Goal: Task Accomplishment & Management: Manage account settings

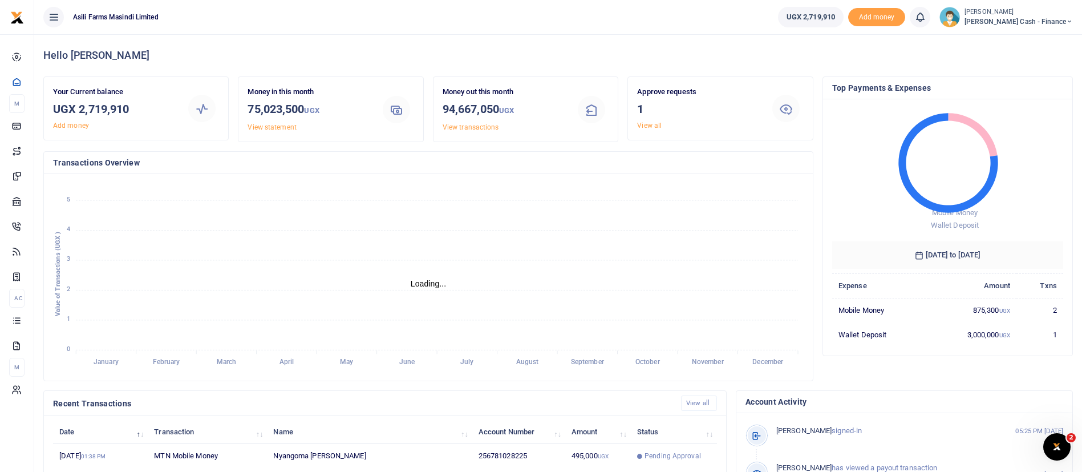
scroll to position [14, 14]
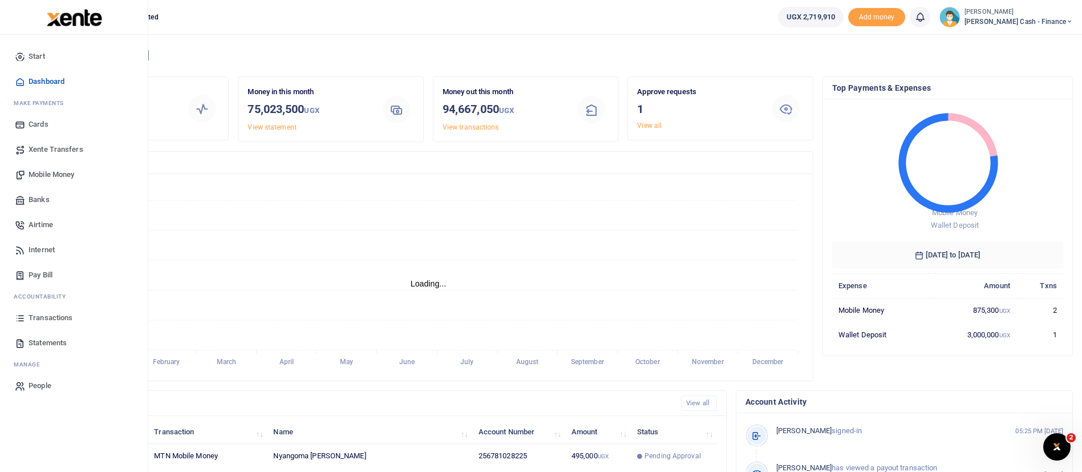
click at [57, 177] on span "Mobile Money" at bounding box center [52, 174] width 46 height 11
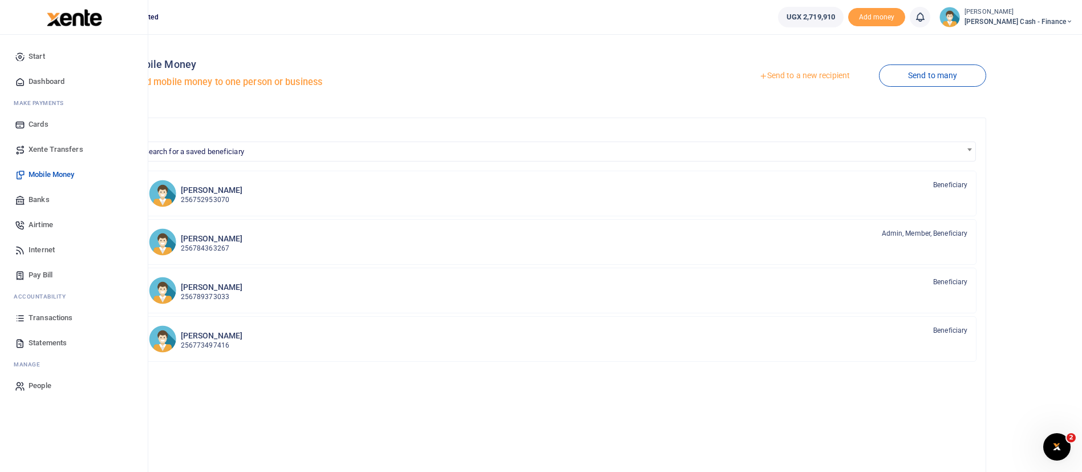
click at [50, 172] on span "Mobile Money" at bounding box center [52, 174] width 46 height 11
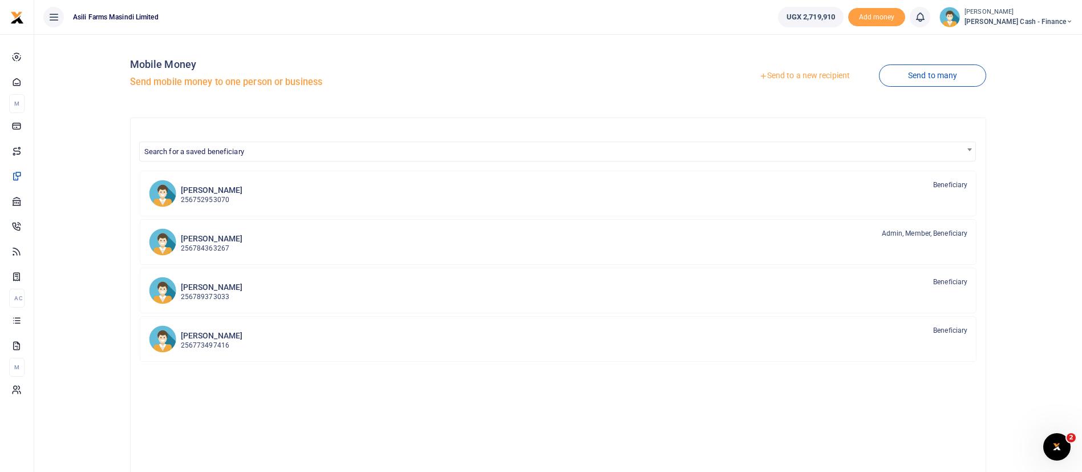
click at [789, 76] on link "Send to a new recipient" at bounding box center [804, 76] width 149 height 21
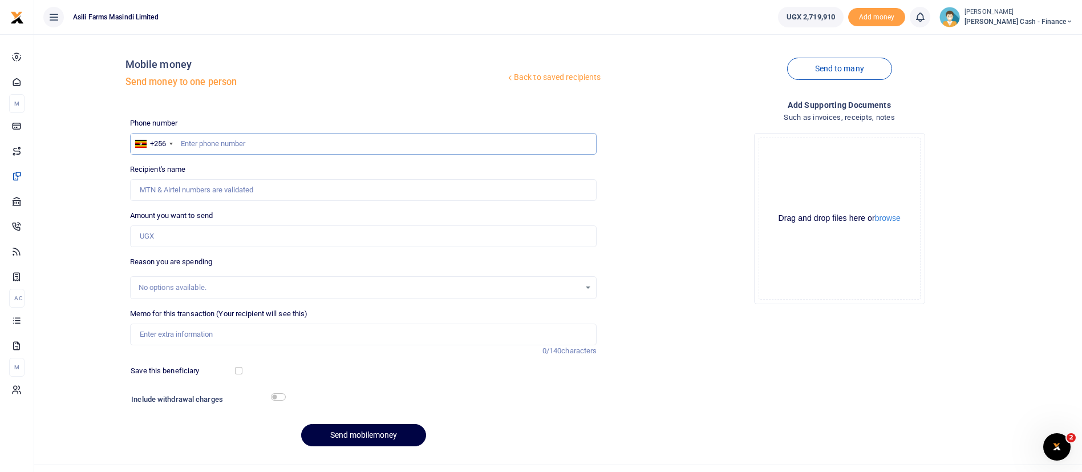
click at [221, 141] on input "text" at bounding box center [363, 144] width 467 height 22
paste input "0706 100 046"
click at [214, 144] on input "0706 100 046" at bounding box center [363, 144] width 467 height 22
click at [200, 145] on input "0706 100046" at bounding box center [363, 144] width 467 height 22
type input "0706100046"
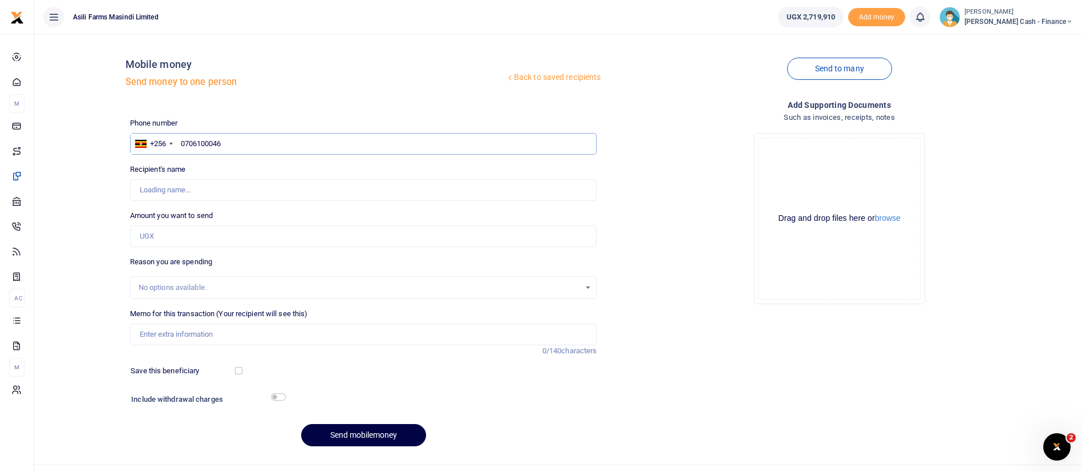
type input "Kashoyoyo Joshua"
type input "0706100046"
click at [150, 221] on div "Amount you want to send Amount is required." at bounding box center [363, 228] width 467 height 37
click at [149, 237] on input "Amount you want to send" at bounding box center [363, 236] width 467 height 22
type input "600,000"
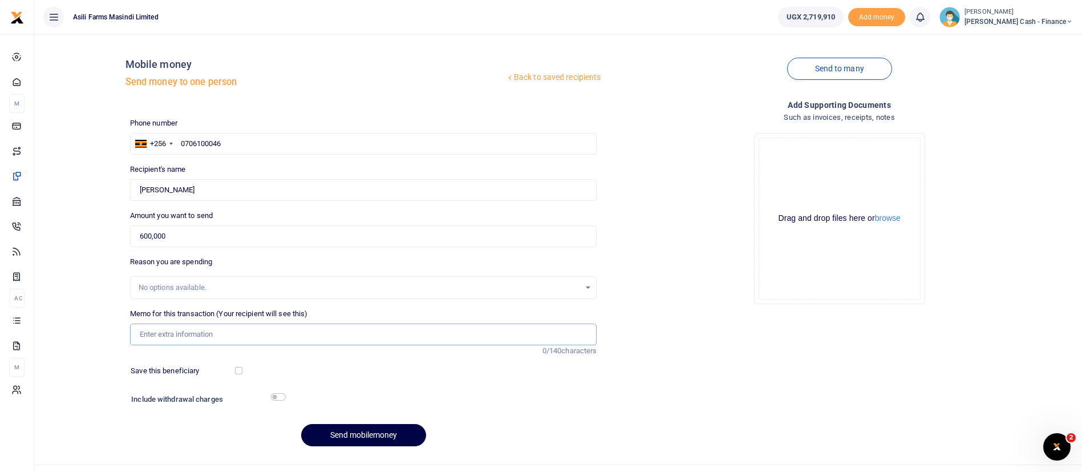
click at [143, 334] on input "Memo for this transaction (Your recipient will see this)" at bounding box center [363, 334] width 467 height 22
click at [281, 334] on input "Transport reimbursement for officials visit to kigumba farm" at bounding box center [363, 334] width 467 height 22
click at [279, 333] on input "Transport reimbursement for officials visit to kigumba farm" at bounding box center [363, 334] width 467 height 22
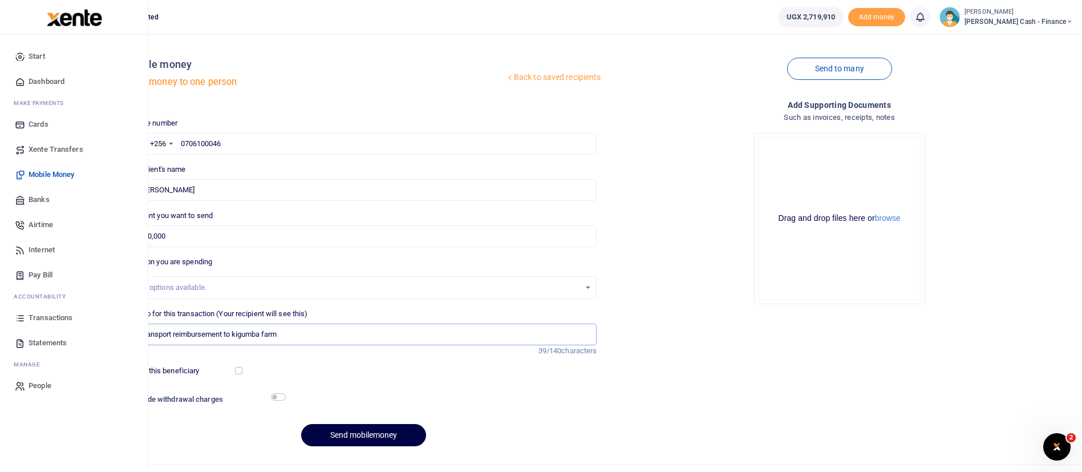
drag, startPoint x: 296, startPoint y: 334, endPoint x: 0, endPoint y: 336, distance: 296.5
click at [0, 336] on body "Start Dashboard M ake Payments Cards Xente Transfers Mobile Money Banks Airtime…" at bounding box center [541, 247] width 1082 height 494
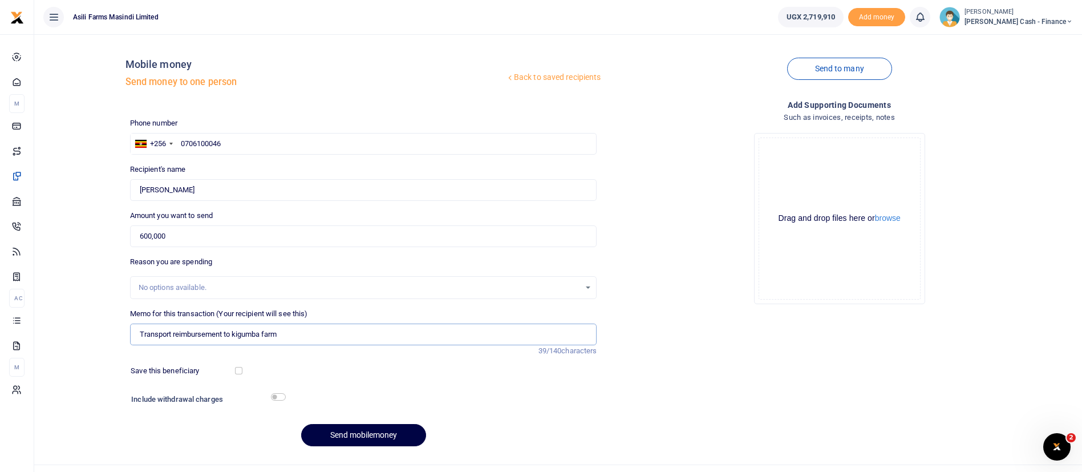
type input "p"
type input "P"
type input "Transport reimbursement payment"
click at [891, 226] on div "Drag and drop files here or browse Powered by Uppy" at bounding box center [839, 218] width 162 height 162
click at [890, 216] on button "browse" at bounding box center [888, 218] width 26 height 9
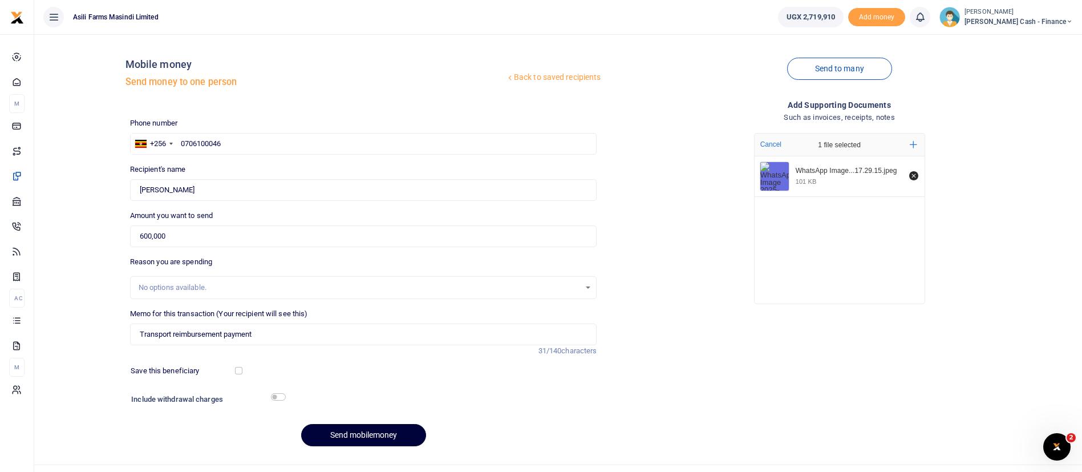
click at [332, 433] on button "Send mobilemoney" at bounding box center [363, 435] width 125 height 22
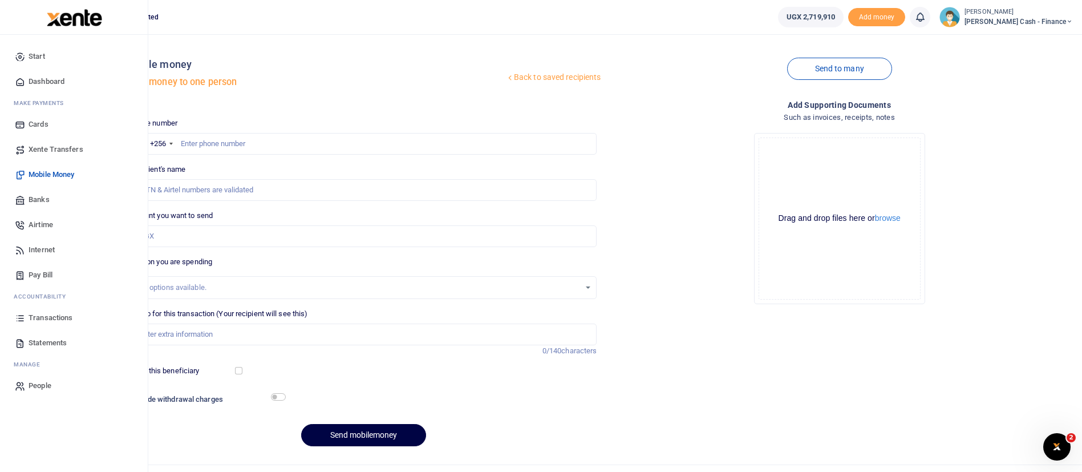
click at [55, 312] on span "Transactions" at bounding box center [51, 317] width 44 height 11
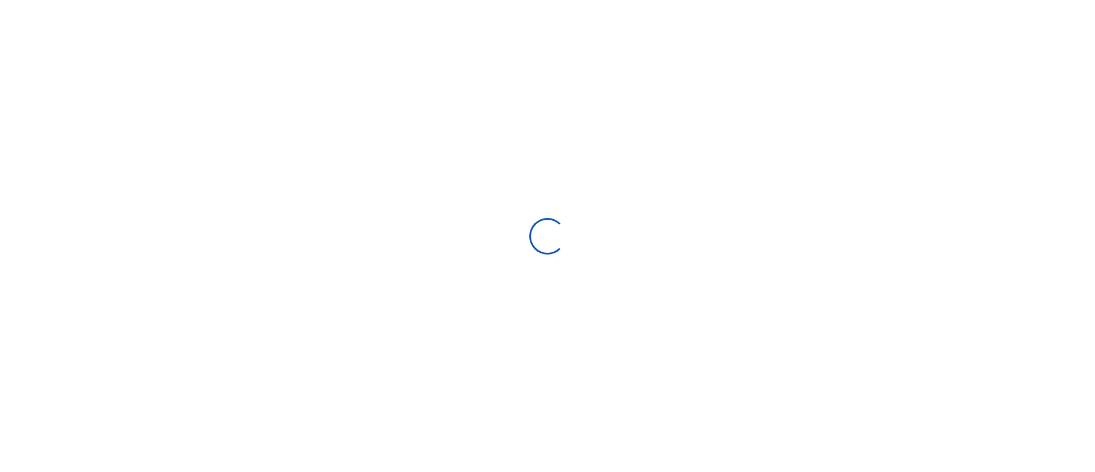
select select
type input "[DATE] - [DATE]"
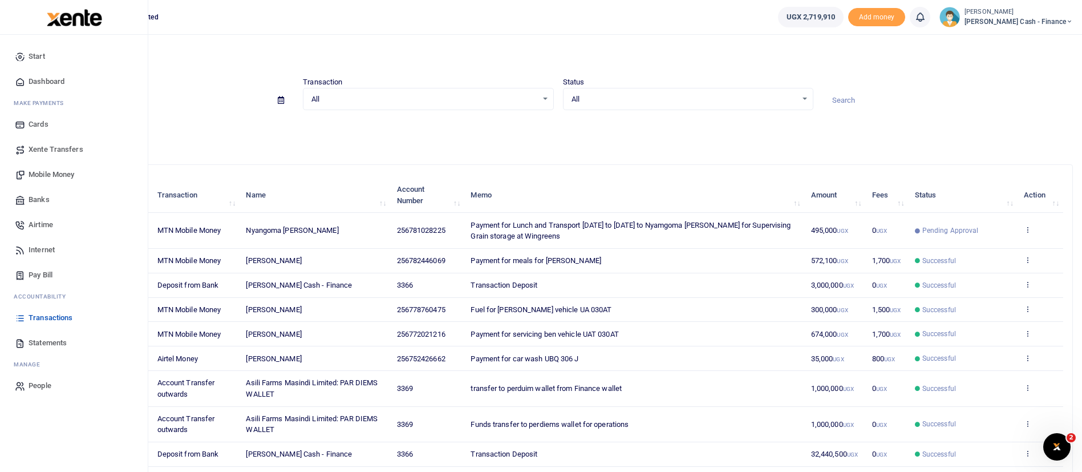
click at [62, 316] on span "Transactions" at bounding box center [51, 317] width 44 height 11
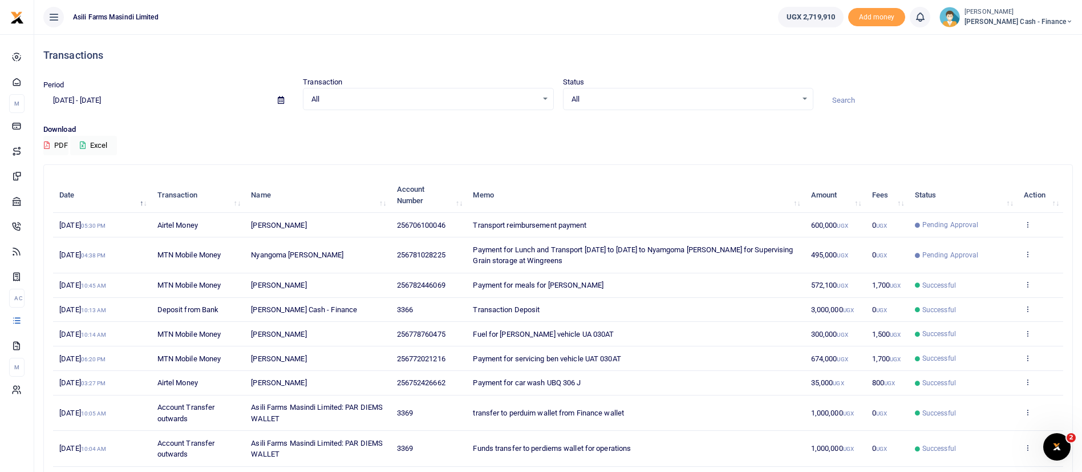
click at [1032, 223] on td "View details Send again" at bounding box center [1040, 225] width 46 height 25
click at [1026, 221] on icon at bounding box center [1026, 224] width 7 height 8
click at [1008, 242] on link "View details" at bounding box center [985, 243] width 90 height 16
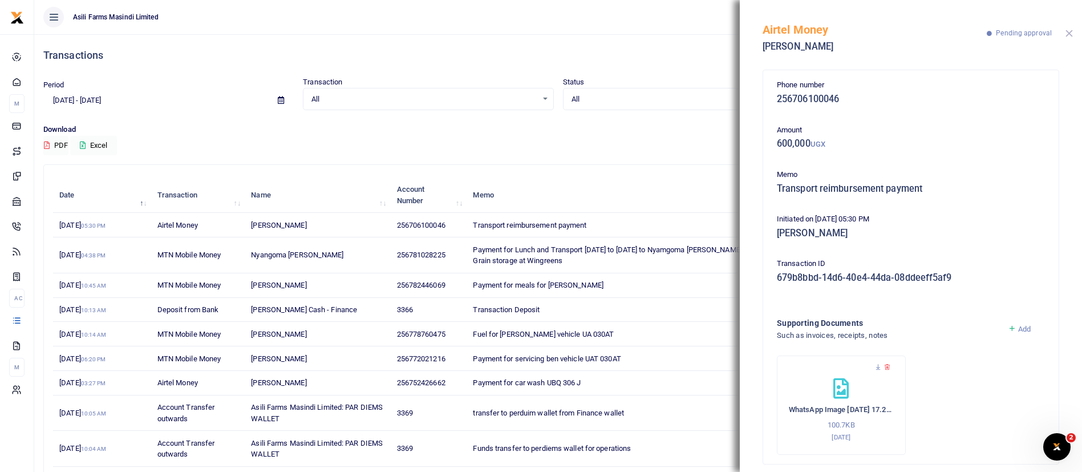
click at [1071, 34] on button "Close" at bounding box center [1068, 33] width 7 height 7
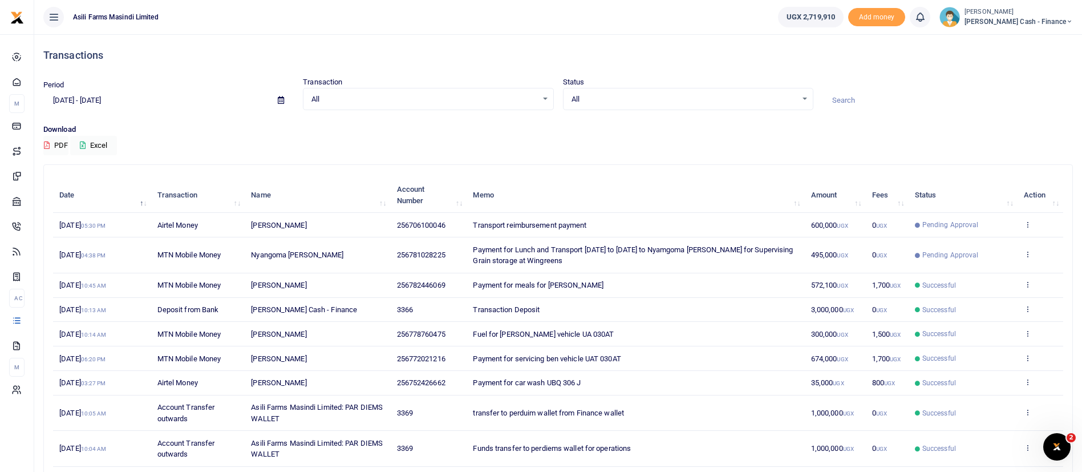
click at [1026, 230] on td "View details Send again" at bounding box center [1040, 225] width 46 height 25
click at [1026, 224] on icon at bounding box center [1026, 224] width 7 height 8
click at [1004, 242] on link "View details" at bounding box center [985, 243] width 90 height 16
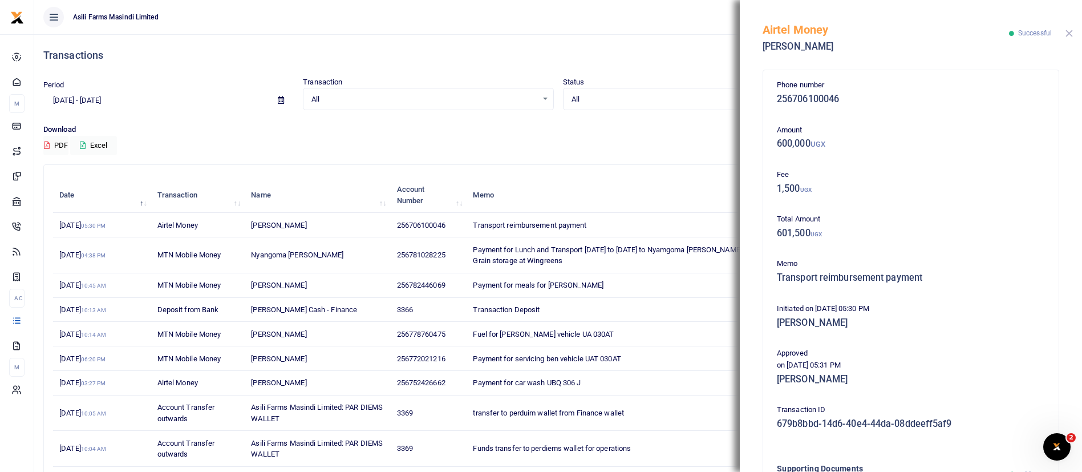
click at [1069, 30] on button "Close" at bounding box center [1068, 33] width 7 height 7
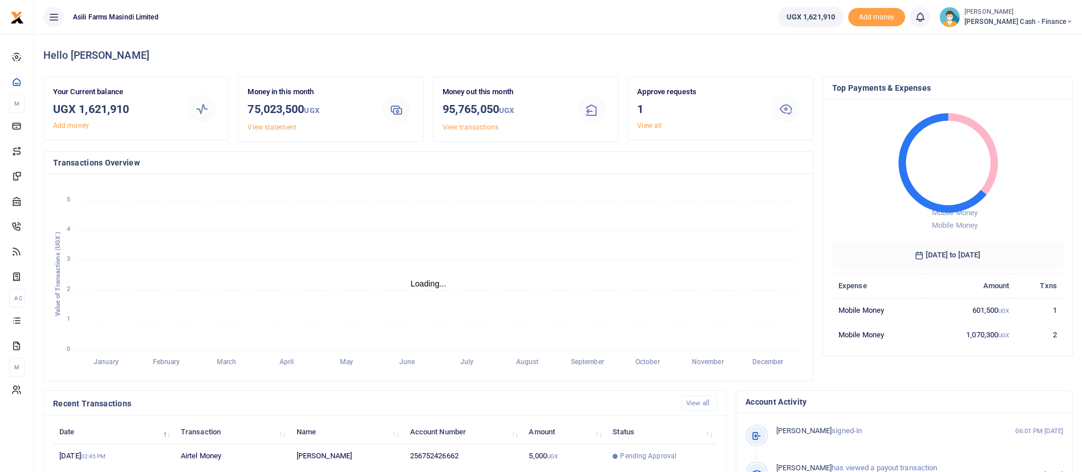
scroll to position [14, 14]
click at [1047, 22] on span "[PERSON_NAME] Cash - Finance" at bounding box center [1018, 22] width 108 height 10
click at [1027, 40] on link "Switch accounts" at bounding box center [991, 42] width 90 height 16
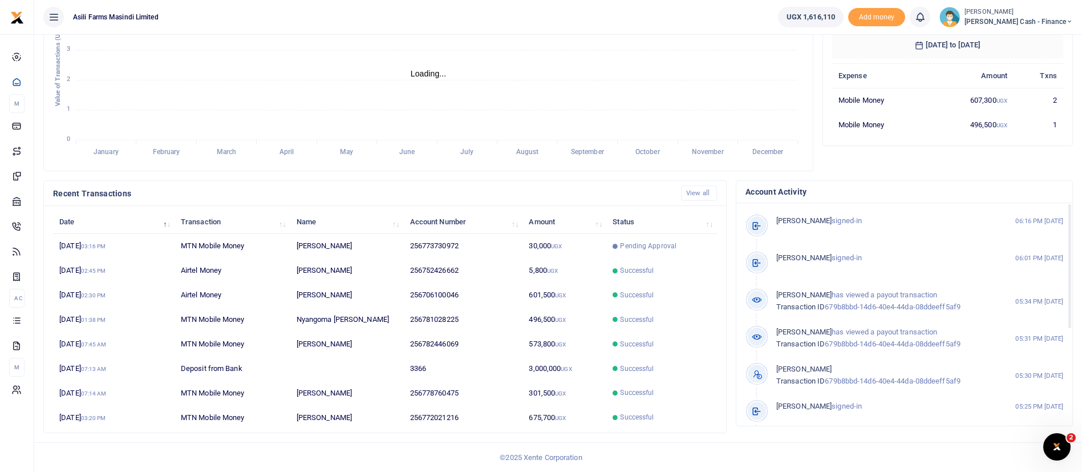
scroll to position [14, 14]
click at [348, 247] on td "Ronald Mutebi" at bounding box center [346, 246] width 113 height 25
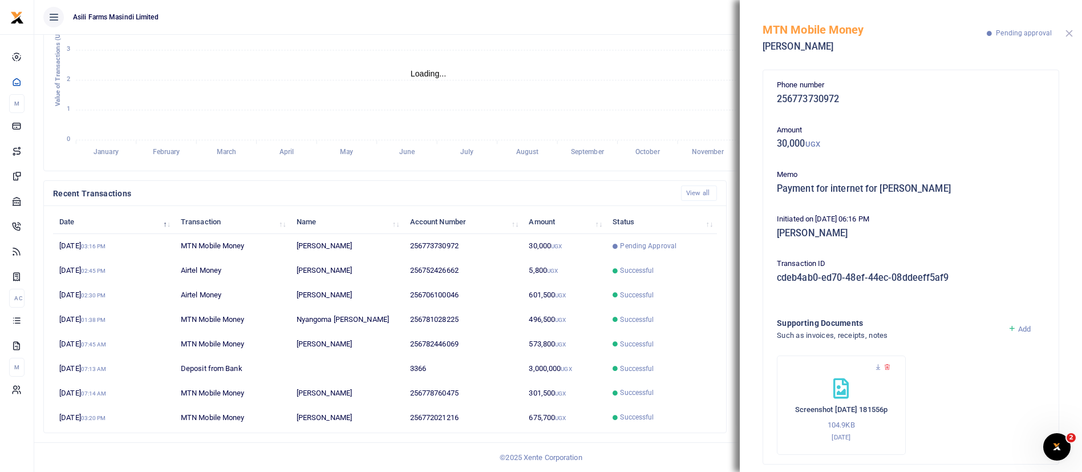
click at [1066, 34] on button "Close" at bounding box center [1068, 33] width 7 height 7
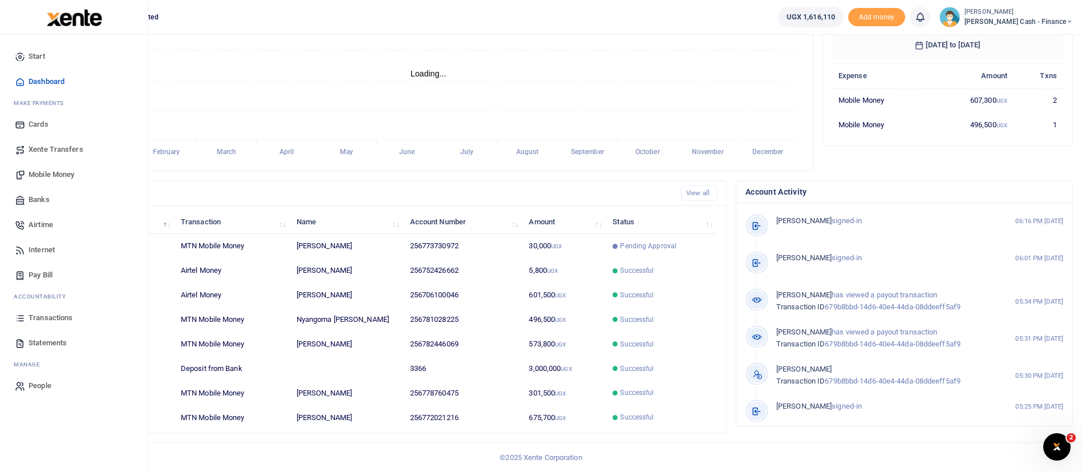
click at [36, 247] on span "Internet" at bounding box center [42, 249] width 26 height 11
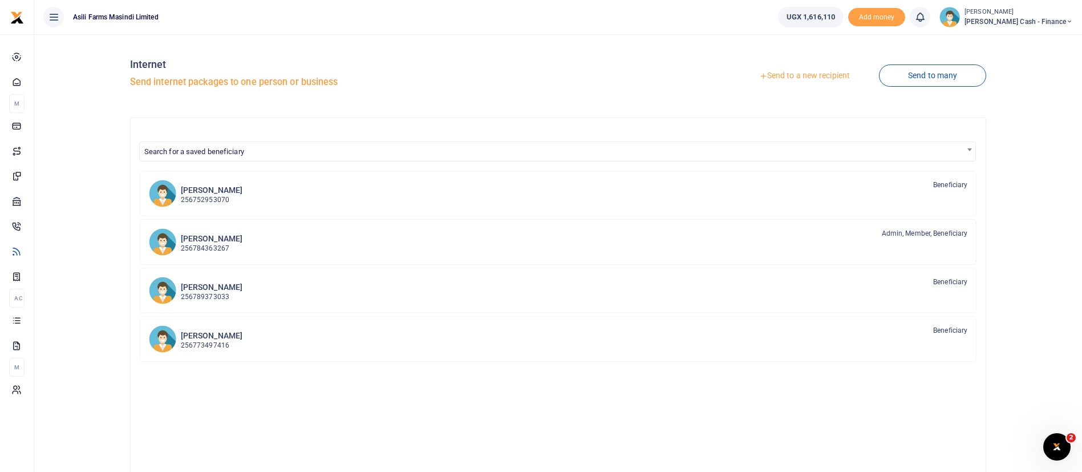
click at [809, 75] on link "Send to a new recipient" at bounding box center [804, 76] width 149 height 21
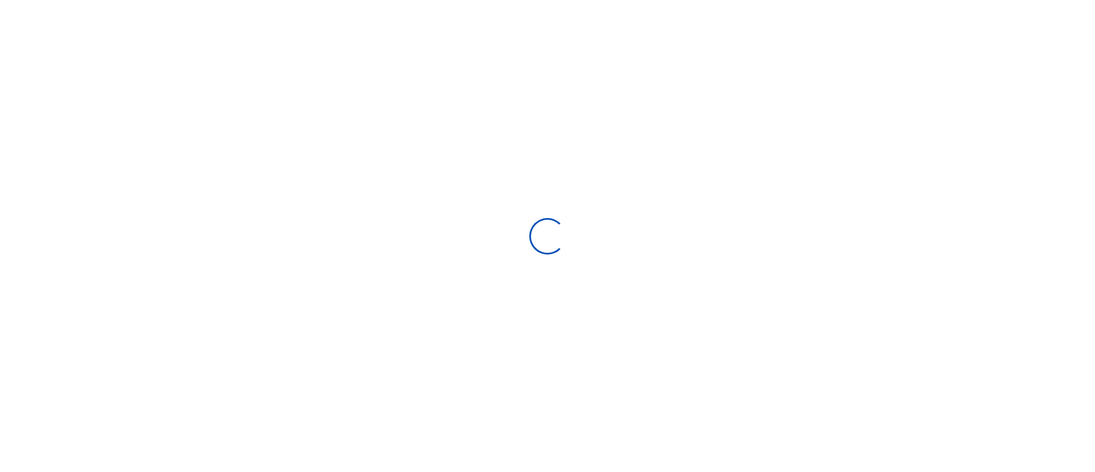
select select
select select "Loading bundles"
select select
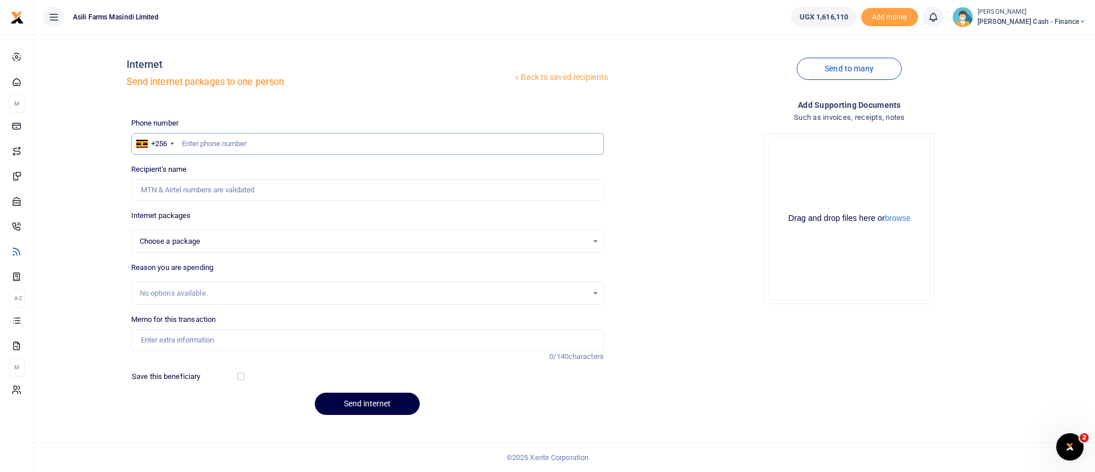
click at [220, 140] on input "text" at bounding box center [367, 144] width 473 height 22
type input "775600682"
select select
type input "[PERSON_NAME]"
click at [305, 237] on div "Choose a package" at bounding box center [364, 240] width 448 height 11
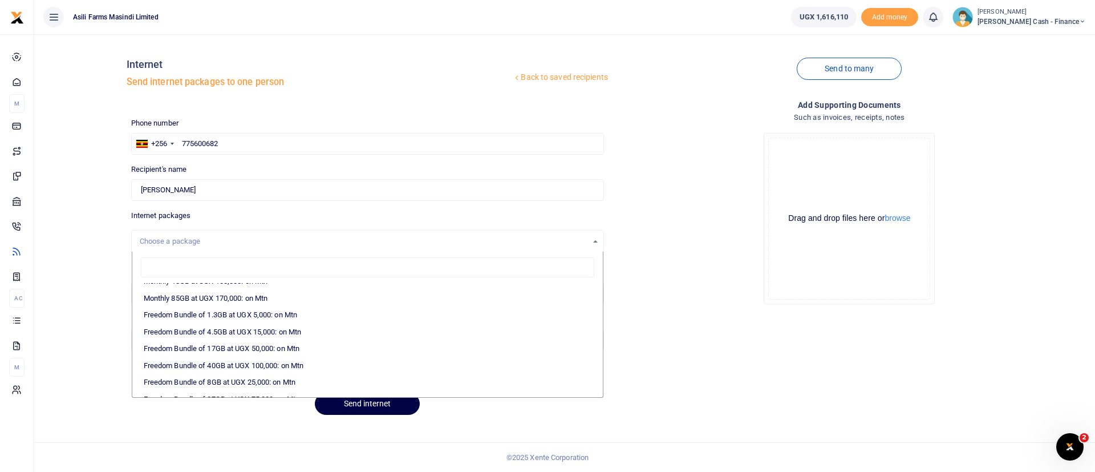
scroll to position [273, 0]
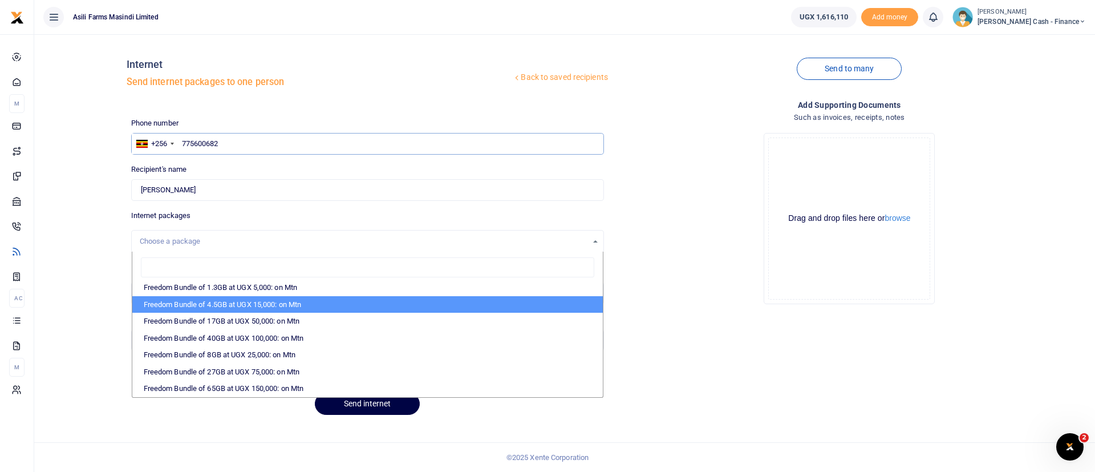
click at [273, 139] on input "775600682" at bounding box center [367, 144] width 473 height 22
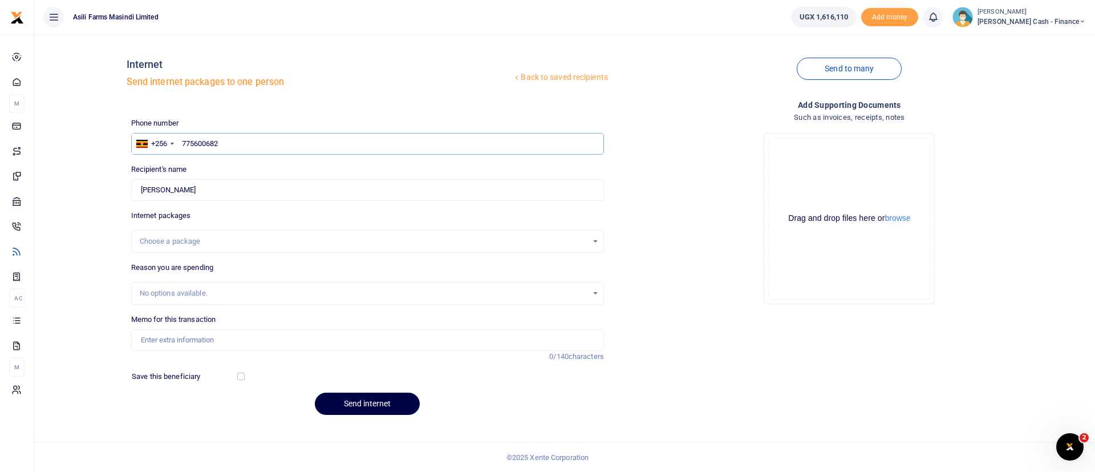
click at [273, 139] on input "775600682" at bounding box center [367, 144] width 473 height 22
click at [590, 237] on div "Choose a package" at bounding box center [368, 241] width 472 height 13
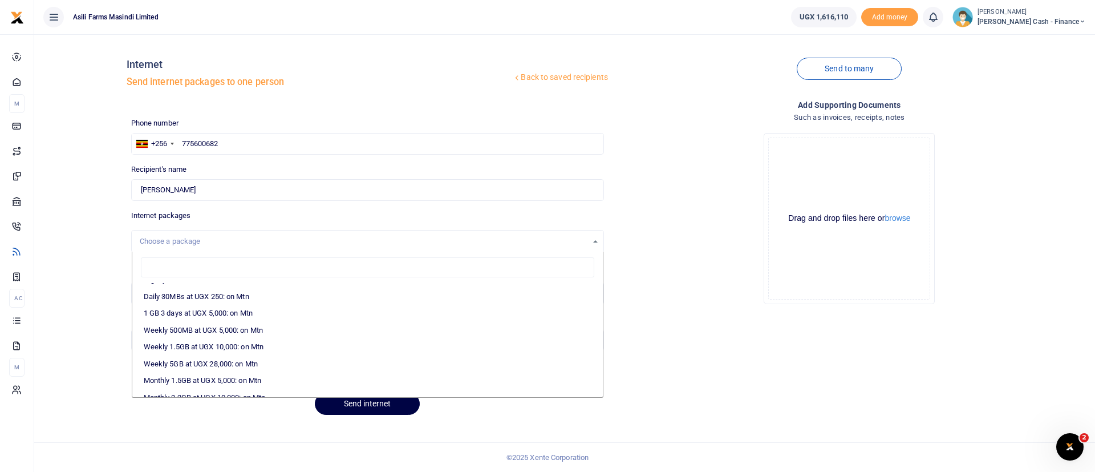
scroll to position [100, 0]
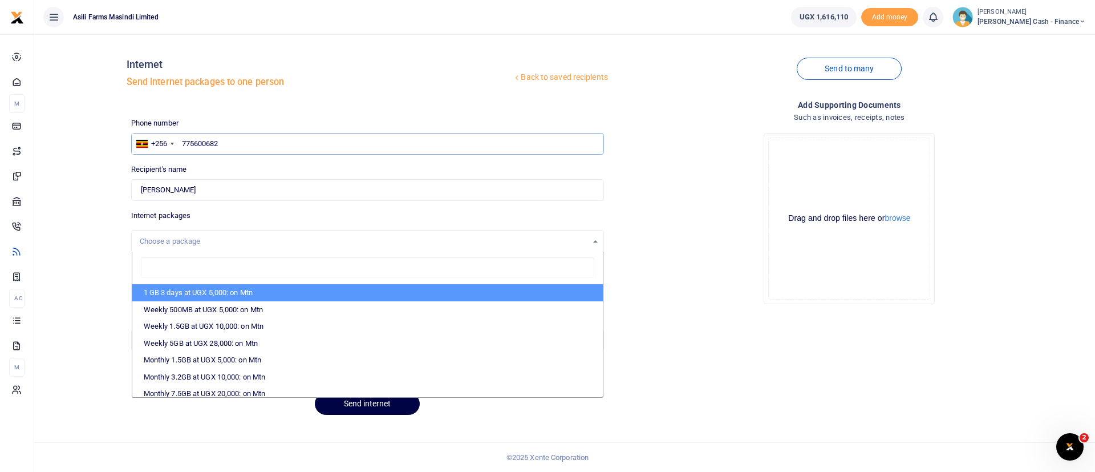
click at [270, 148] on input "775600682" at bounding box center [367, 144] width 473 height 22
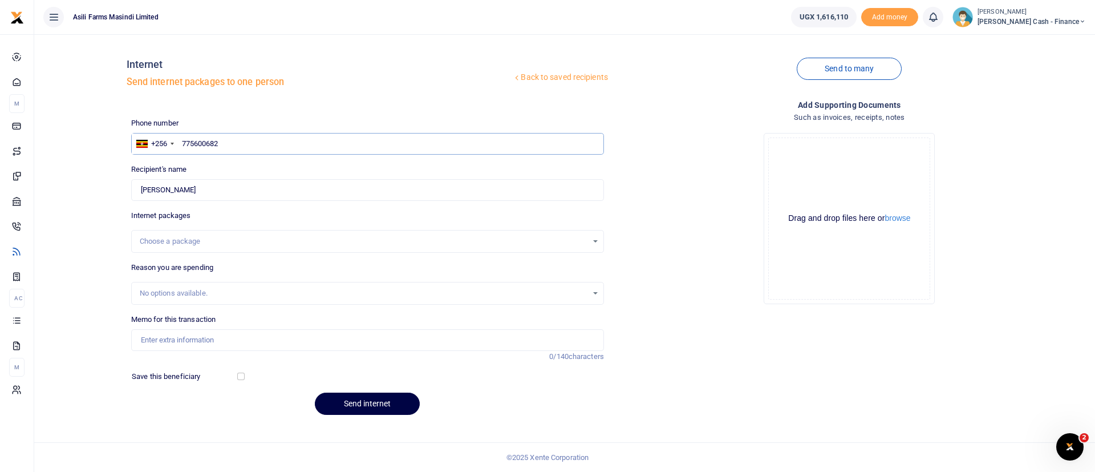
click at [253, 138] on input "775600682" at bounding box center [367, 144] width 473 height 22
type input "706247896"
type input "Dusenge Constantine"
click at [598, 242] on div "Choose a package" at bounding box center [368, 241] width 472 height 13
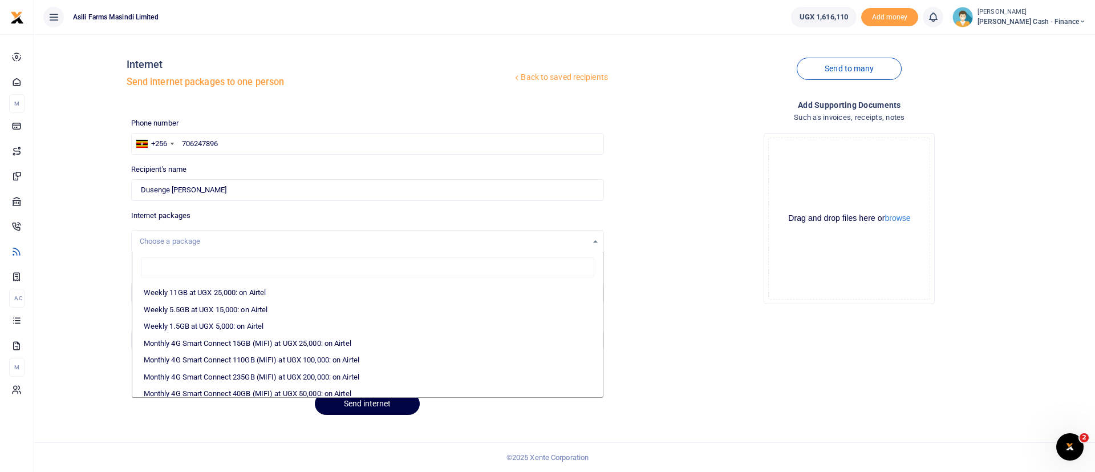
scroll to position [0, 0]
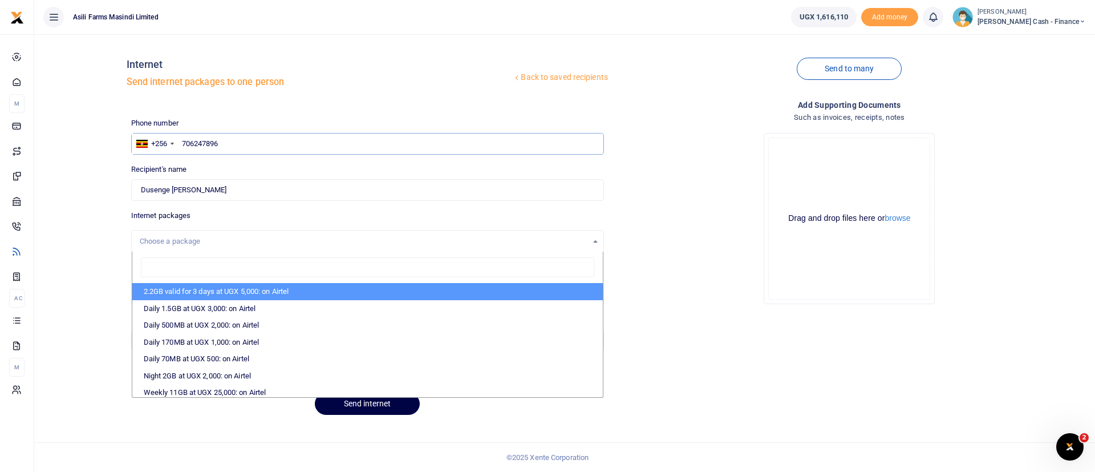
click at [284, 145] on input "706247896" at bounding box center [367, 144] width 473 height 22
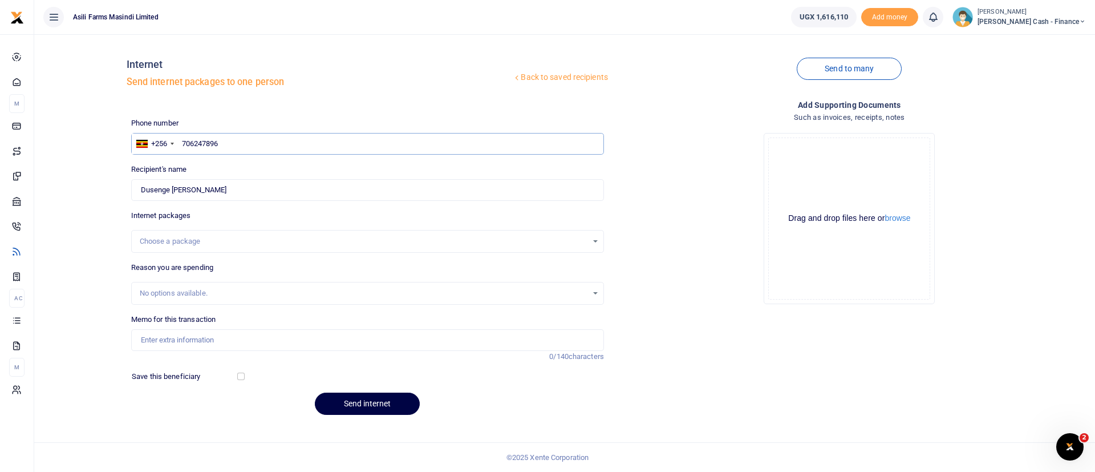
click at [261, 145] on input "706247896" at bounding box center [367, 144] width 473 height 22
type input "7"
click at [1069, 23] on span "Petty Cash - Finance" at bounding box center [1031, 22] width 108 height 10
click at [1050, 32] on div "Switch accounts My profile Help Center Logout" at bounding box center [1003, 73] width 91 height 88
click at [1050, 17] on span "Petty Cash - Finance" at bounding box center [1031, 22] width 108 height 10
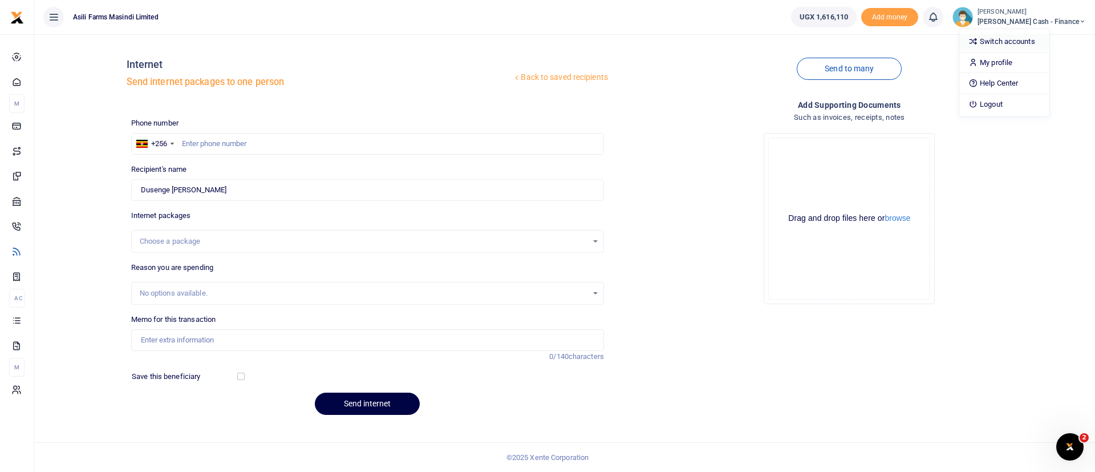
click at [1037, 42] on link "Switch accounts" at bounding box center [1004, 42] width 90 height 16
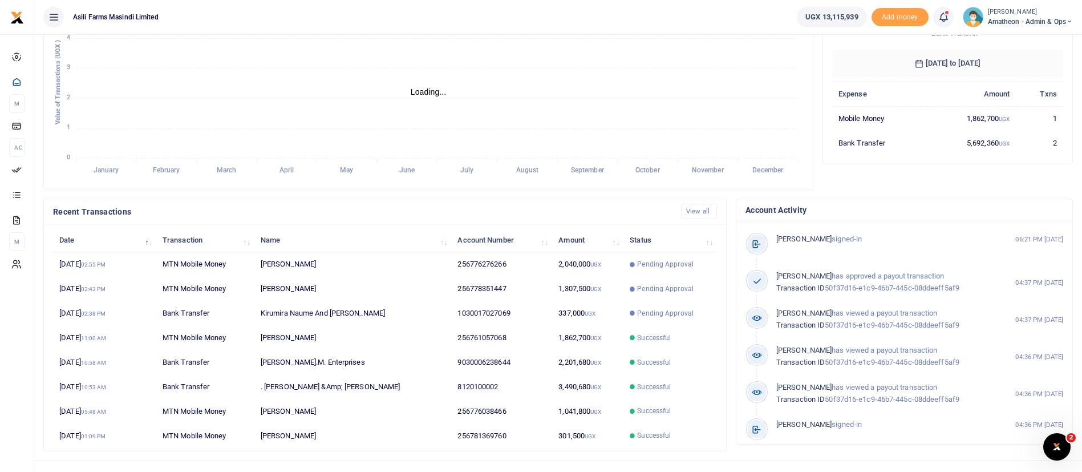
scroll to position [210, 0]
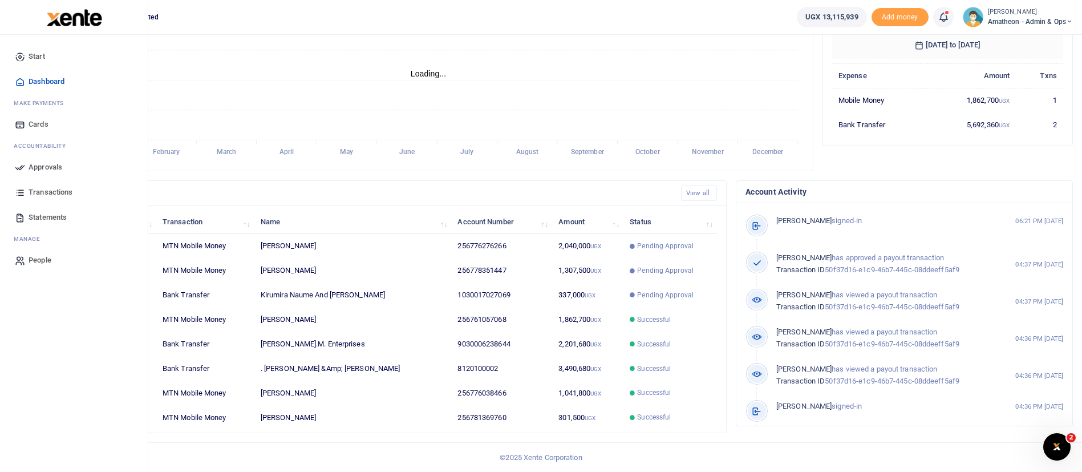
click at [47, 167] on span "Approvals" at bounding box center [46, 166] width 34 height 11
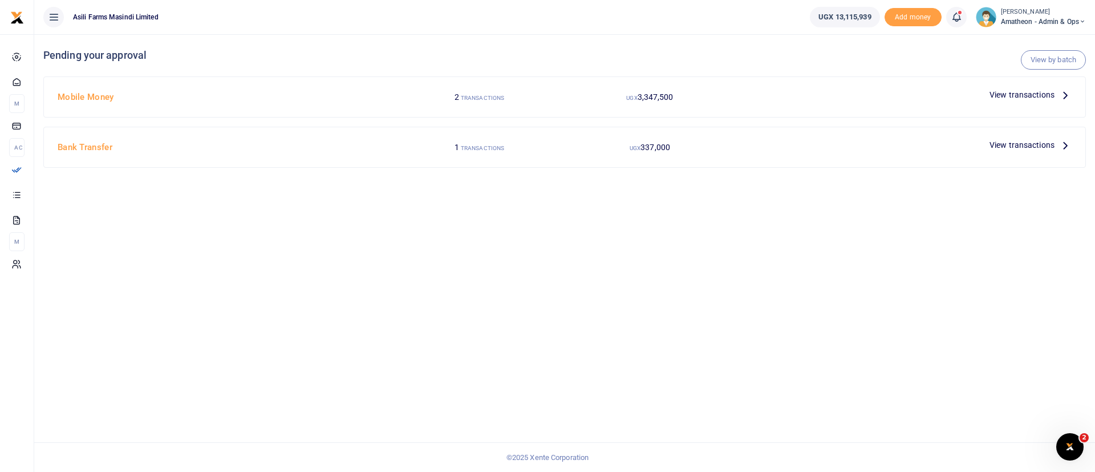
click at [1047, 93] on span "View transactions" at bounding box center [1021, 94] width 65 height 13
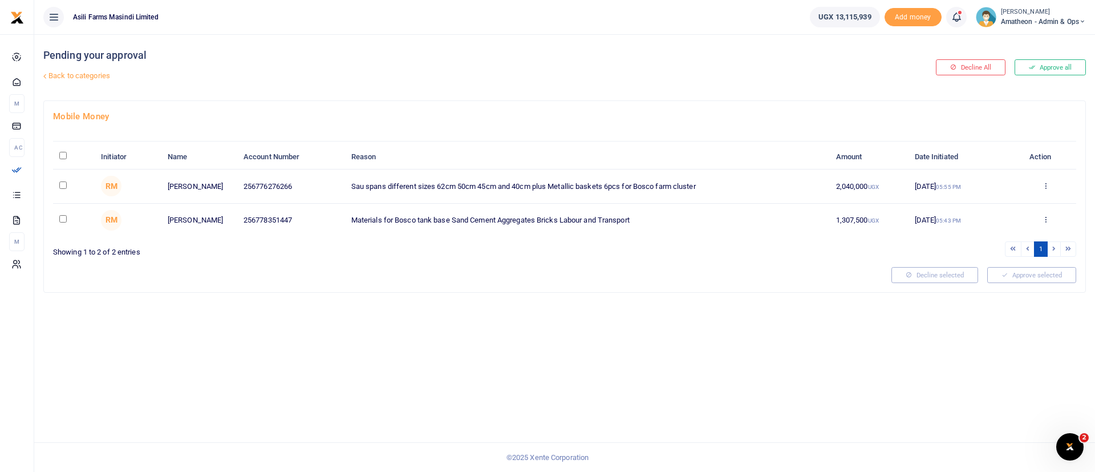
click at [66, 159] on input "\a \a : activate to sort column descending" at bounding box center [62, 155] width 7 height 7
checkbox input "true"
click at [1043, 277] on button "Approve selected (2)" at bounding box center [1027, 275] width 97 height 16
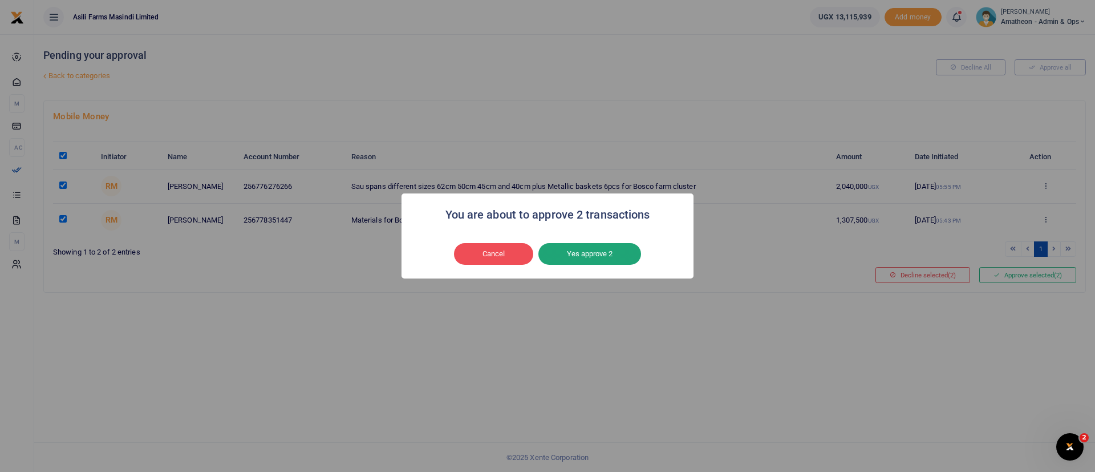
click at [573, 257] on button "Yes approve 2" at bounding box center [589, 254] width 103 height 22
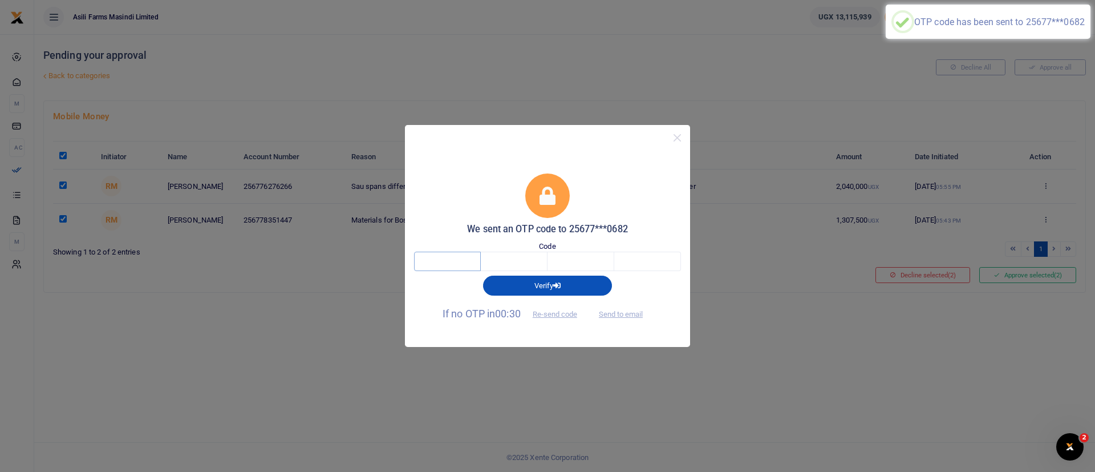
click at [446, 262] on input "text" at bounding box center [447, 260] width 67 height 19
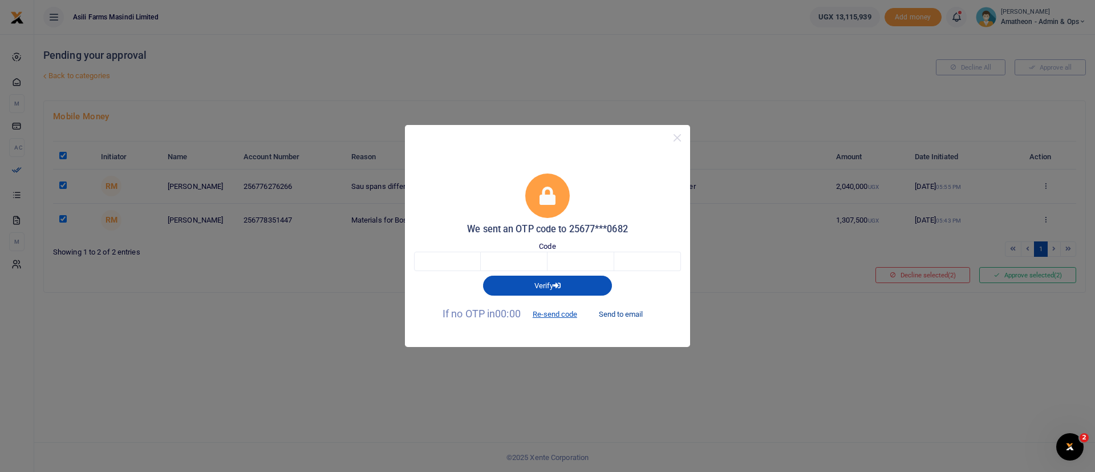
click at [635, 316] on button "Send to email" at bounding box center [620, 313] width 63 height 19
click at [432, 259] on input "text" at bounding box center [447, 260] width 67 height 19
type input "2"
type input "5"
type input "4"
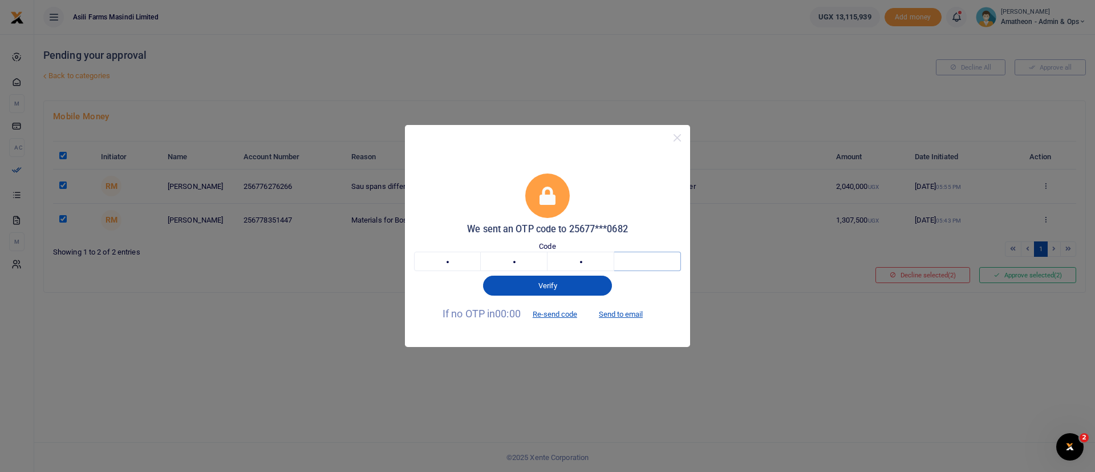
type input "2"
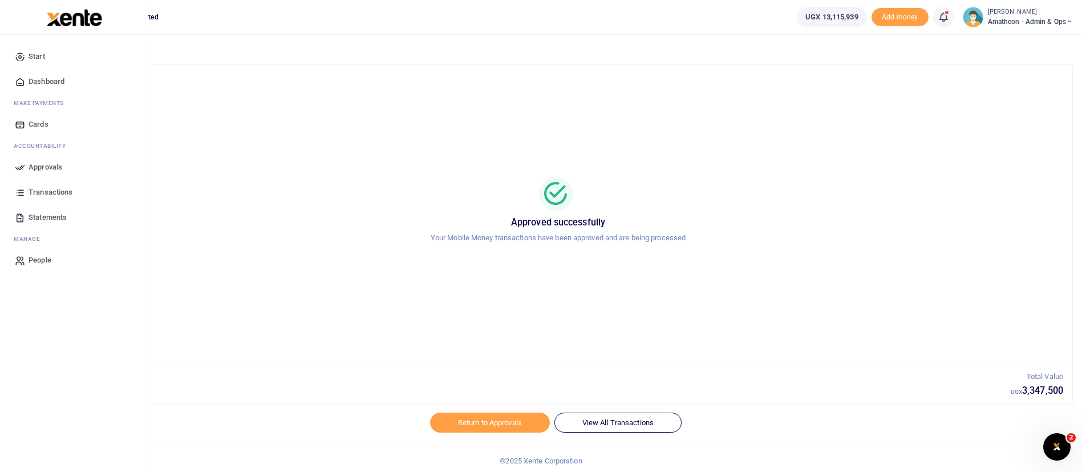
click at [41, 166] on span "Approvals" at bounding box center [46, 166] width 34 height 11
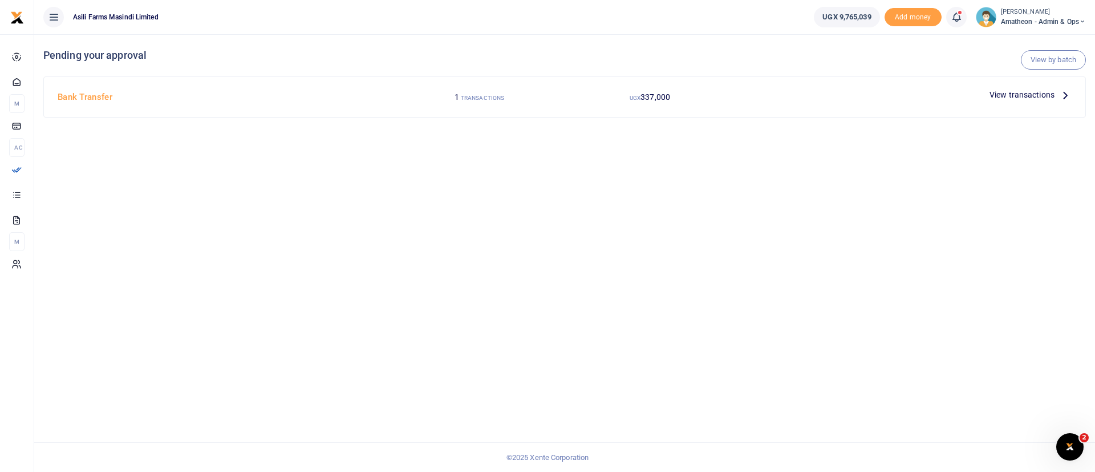
click at [1027, 96] on span "View transactions" at bounding box center [1021, 94] width 65 height 13
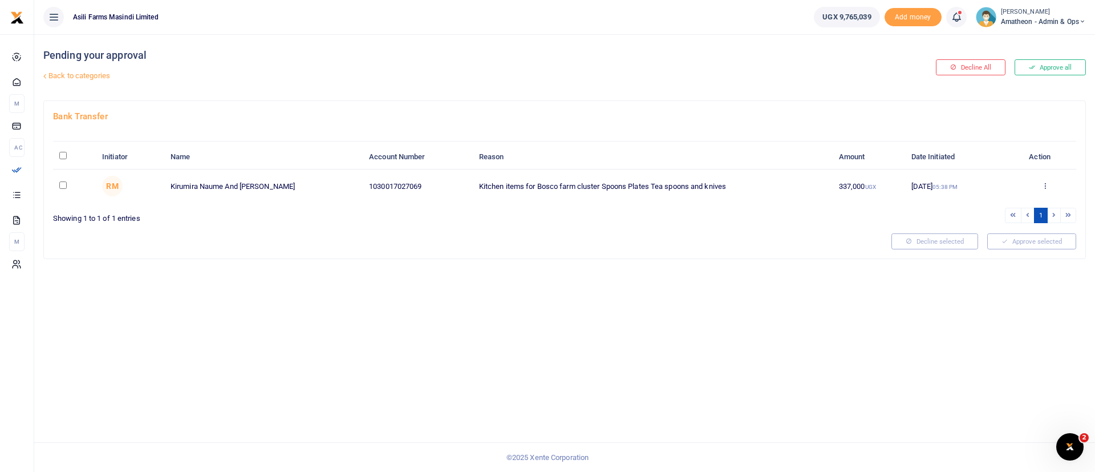
click at [64, 153] on input "\a \a : activate to sort column descending" at bounding box center [62, 155] width 7 height 7
checkbox input "true"
click at [1043, 186] on icon at bounding box center [1044, 185] width 7 height 8
click at [1005, 254] on link "Details" at bounding box center [1003, 255] width 90 height 16
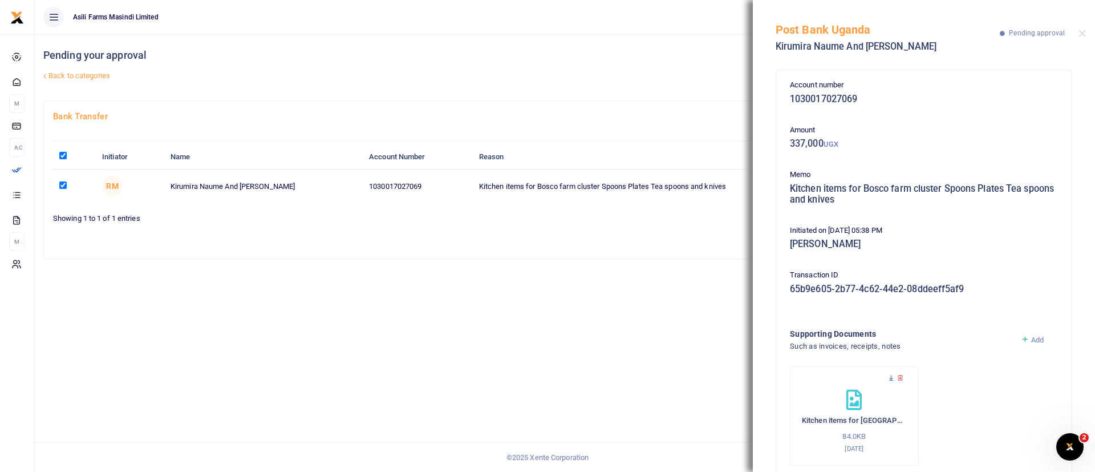
click at [890, 380] on icon at bounding box center [890, 377] width 7 height 7
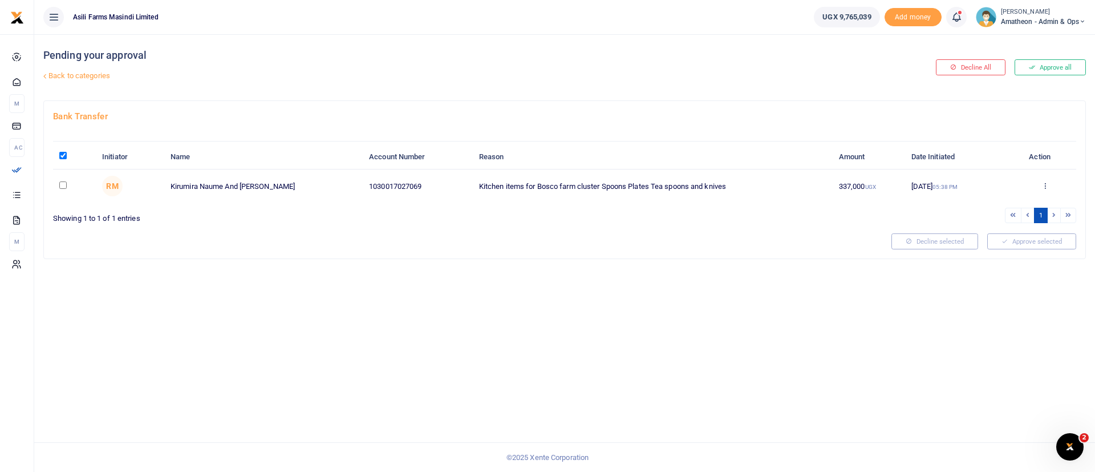
click at [63, 184] on input "checkbox" at bounding box center [62, 184] width 7 height 7
checkbox input "true"
click at [1021, 240] on button "Approve selected (1)" at bounding box center [1027, 241] width 97 height 16
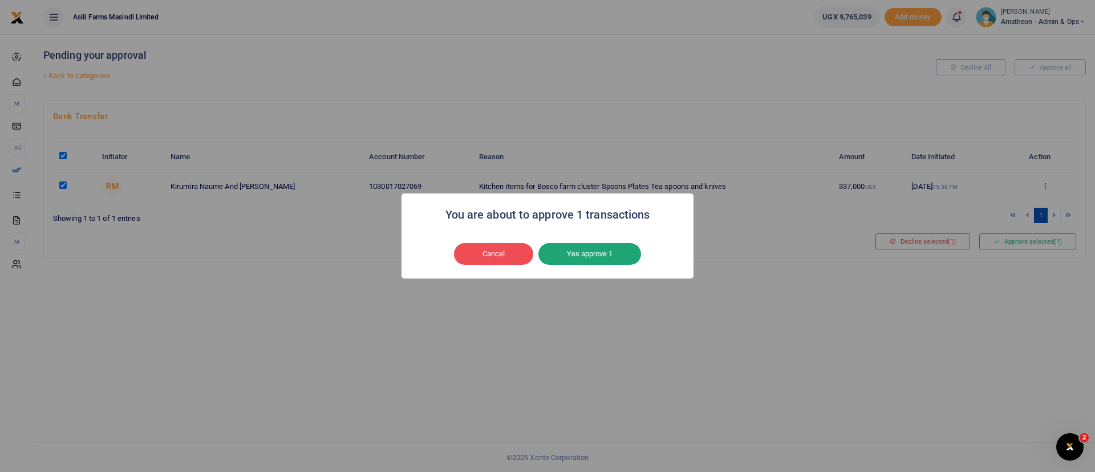
click at [592, 256] on button "Yes approve 1" at bounding box center [589, 254] width 103 height 22
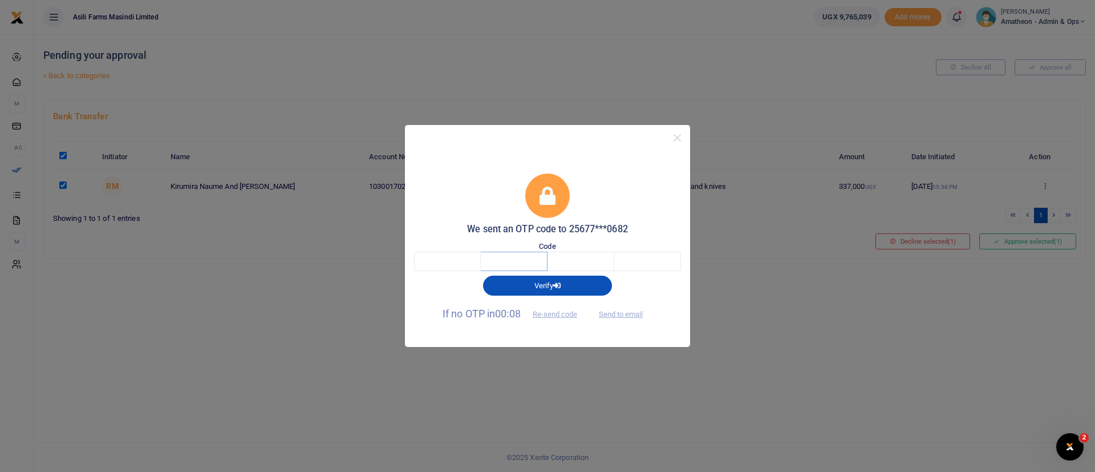
click at [481, 257] on input "text" at bounding box center [514, 260] width 67 height 19
click at [444, 265] on input "text" at bounding box center [447, 260] width 67 height 19
type input "7"
type input "5"
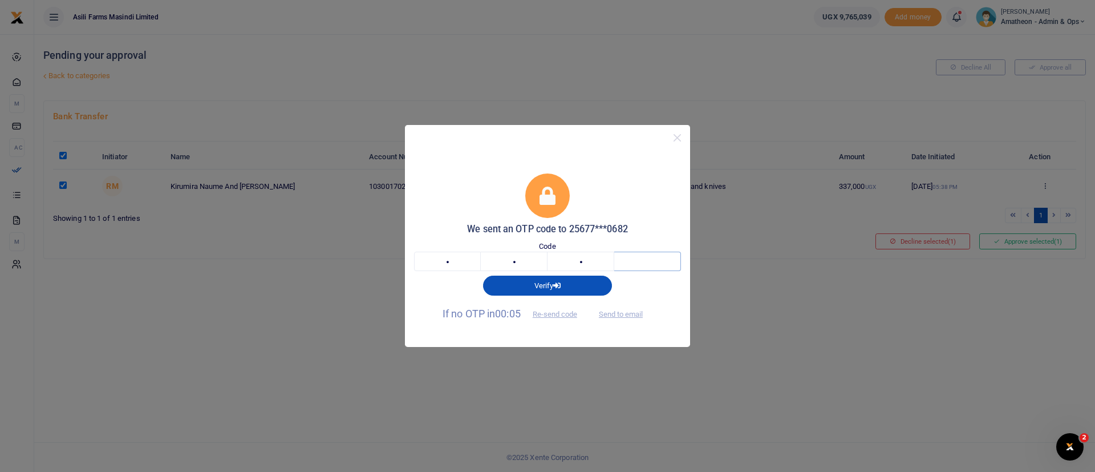
type input "7"
